Goal: Task Accomplishment & Management: Manage account settings

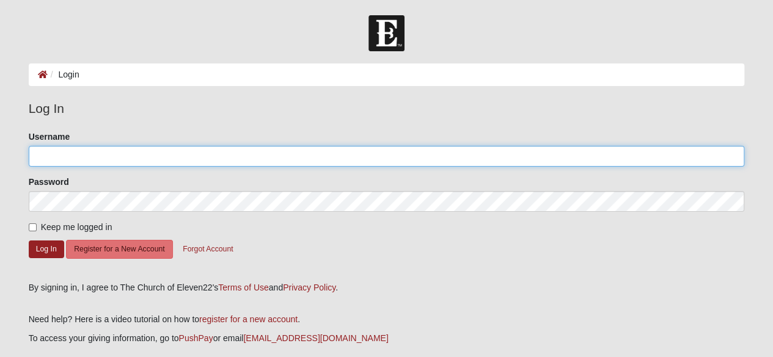
click at [137, 153] on input "Username" at bounding box center [387, 156] width 716 height 21
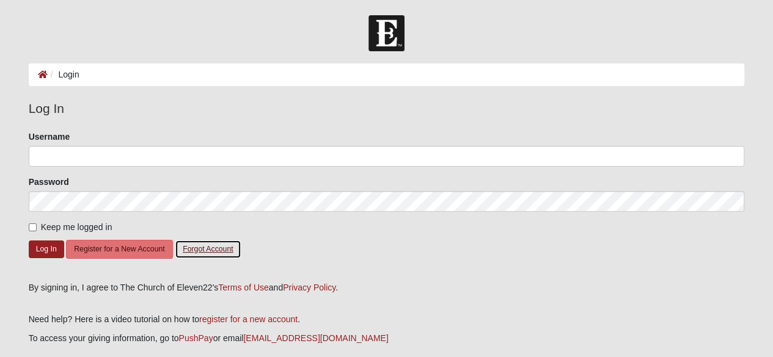
click at [217, 250] on button "Forgot Account" at bounding box center [208, 249] width 66 height 19
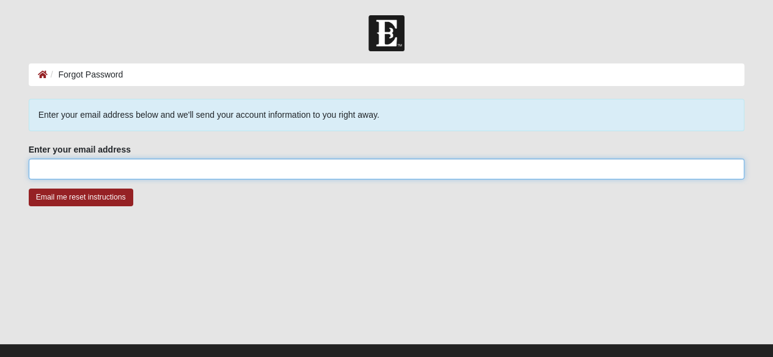
click at [171, 177] on input "Enter your email address" at bounding box center [387, 169] width 716 height 21
type input "smith.71414@gmail.com"
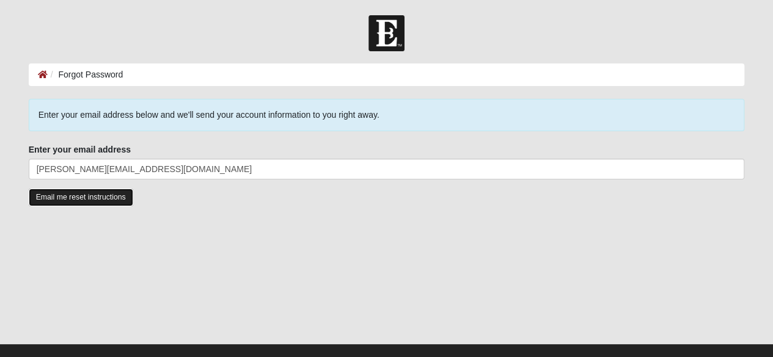
click at [78, 201] on input "Email me reset instructions" at bounding box center [81, 198] width 104 height 18
